Goal: Information Seeking & Learning: Find specific fact

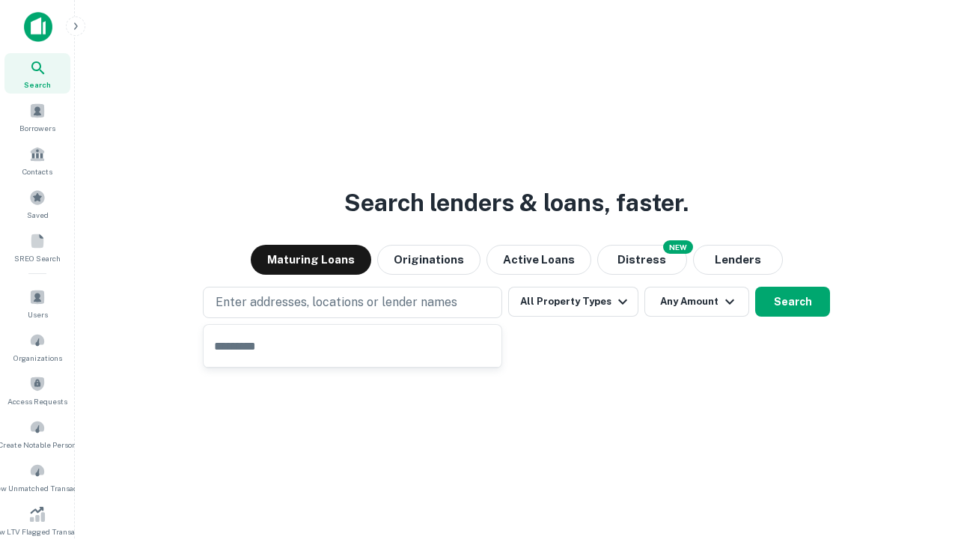
type input "**********"
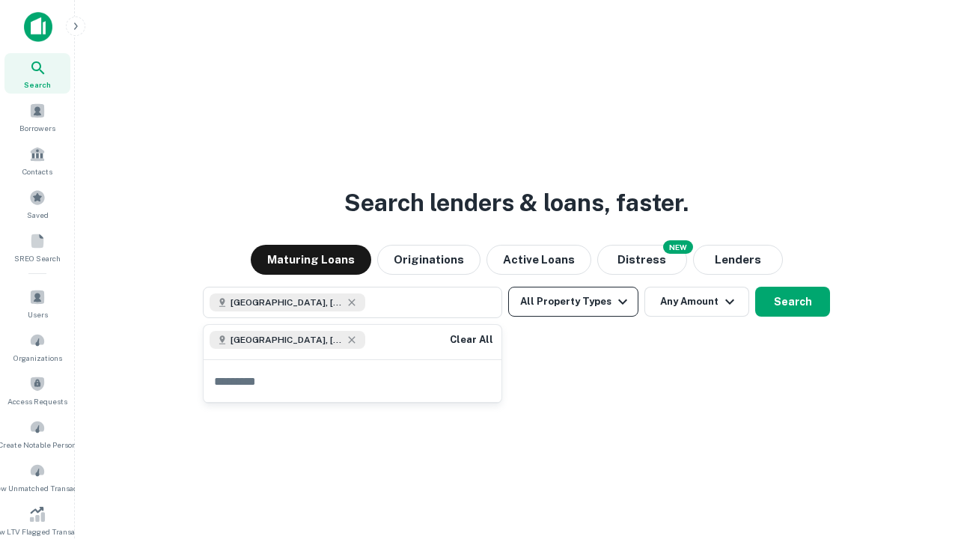
click at [573, 302] on button "All Property Types" at bounding box center [573, 302] width 130 height 30
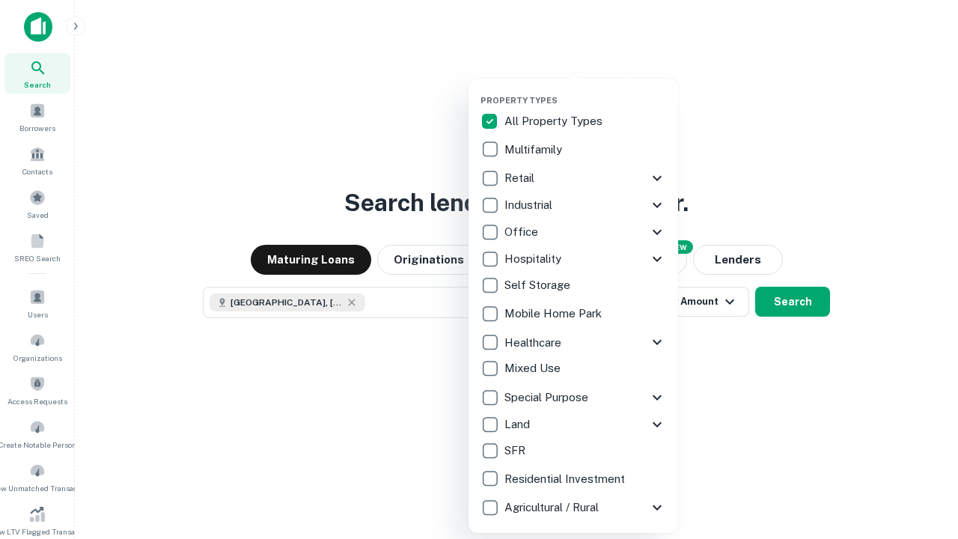
click at [585, 91] on button "button" at bounding box center [584, 91] width 209 height 1
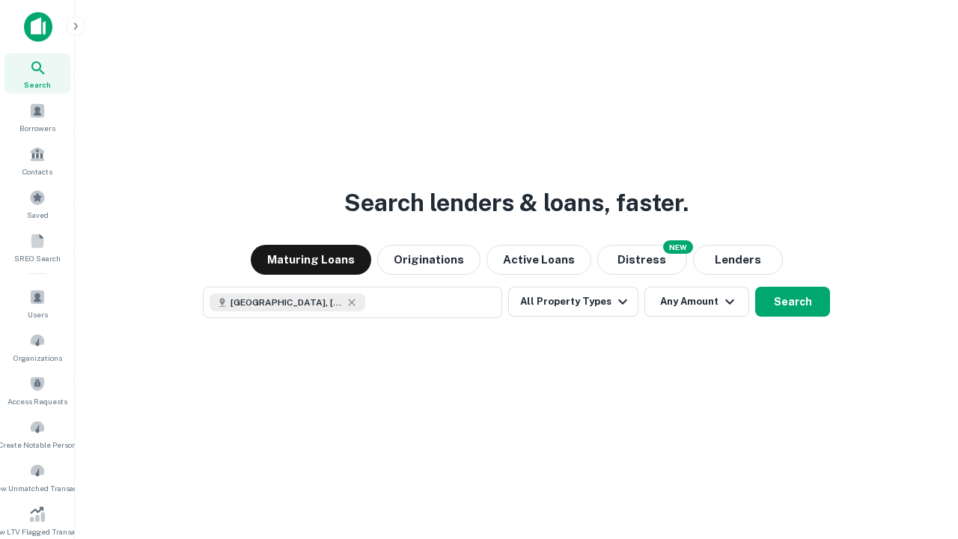
scroll to position [24, 0]
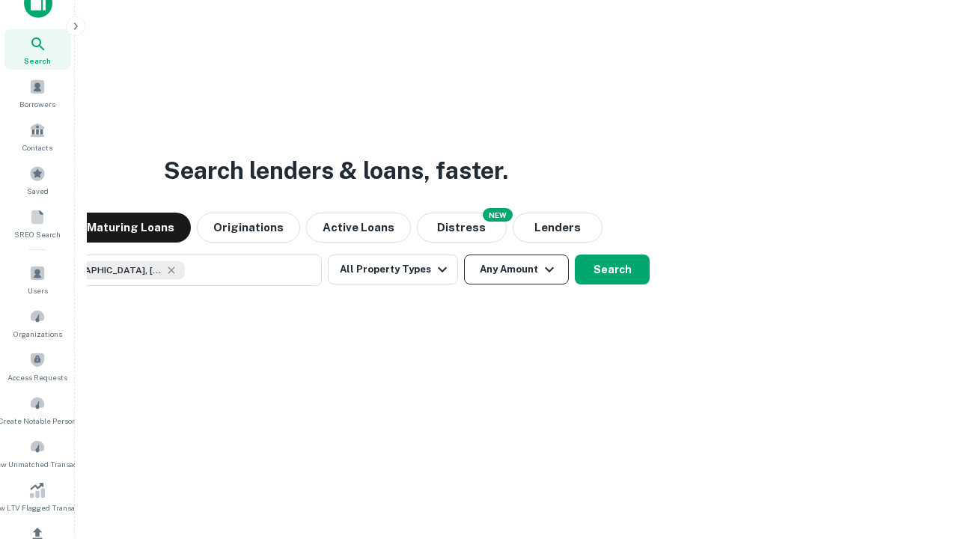
click at [464, 254] on button "Any Amount" at bounding box center [516, 269] width 105 height 30
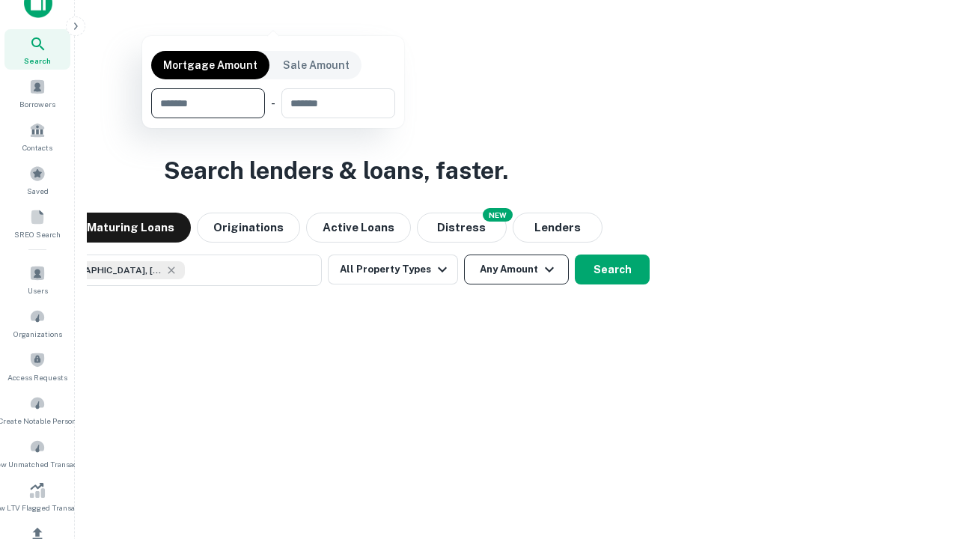
scroll to position [108, 423]
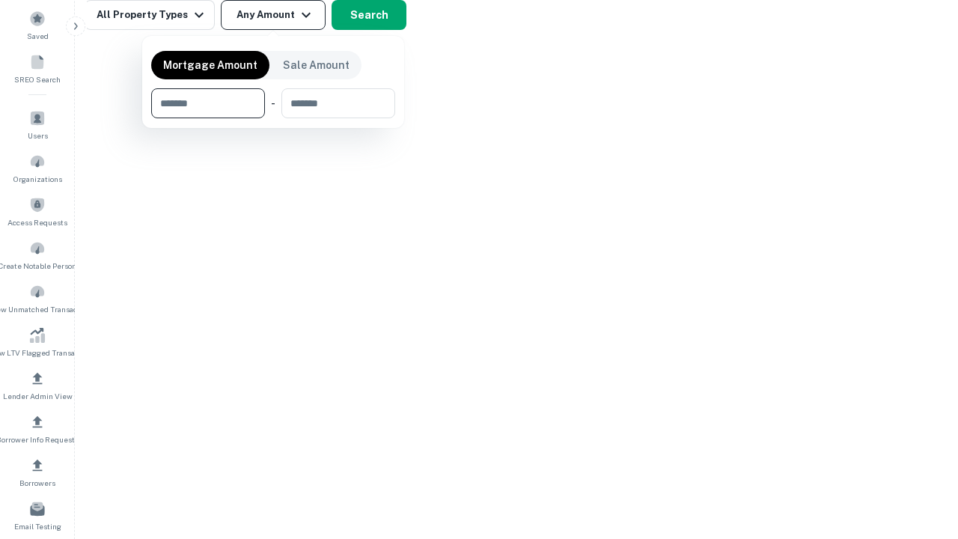
type input "*******"
click at [273, 118] on button "button" at bounding box center [273, 118] width 244 height 1
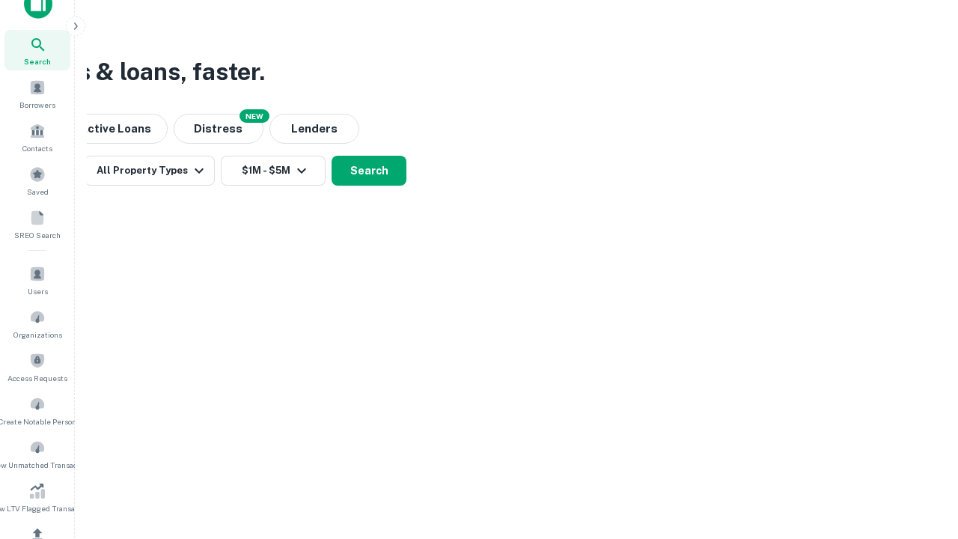
scroll to position [8, 276]
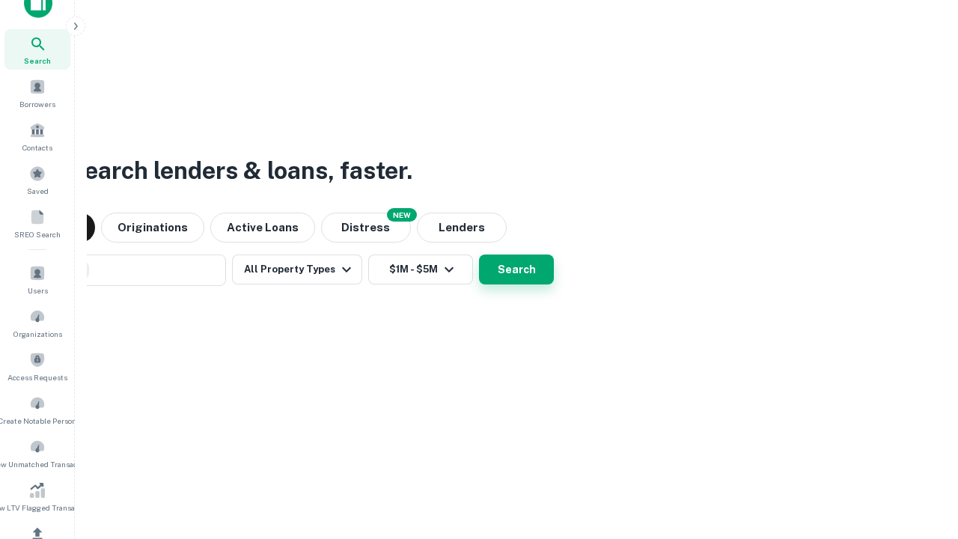
click at [479, 254] on button "Search" at bounding box center [516, 269] width 75 height 30
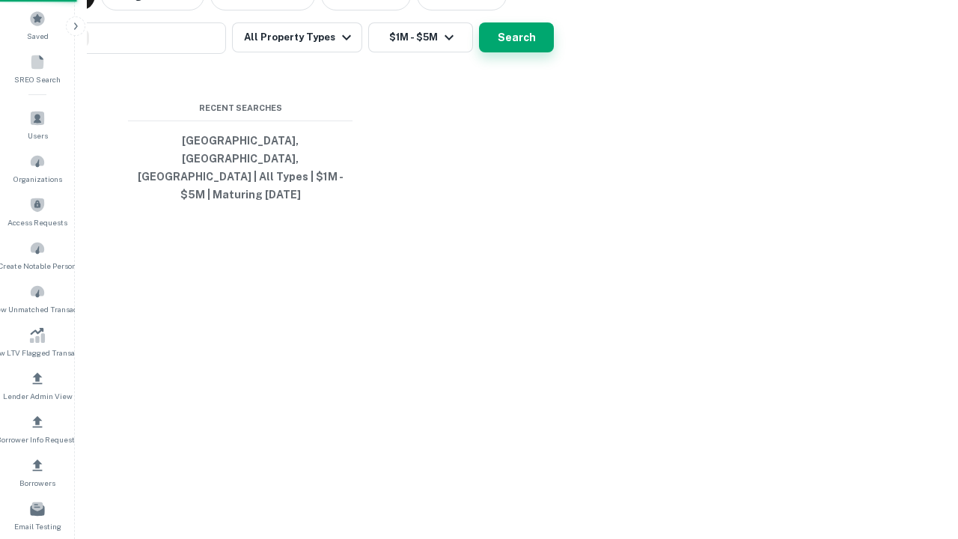
scroll to position [49, 423]
